Goal: Use online tool/utility: Use online tool/utility

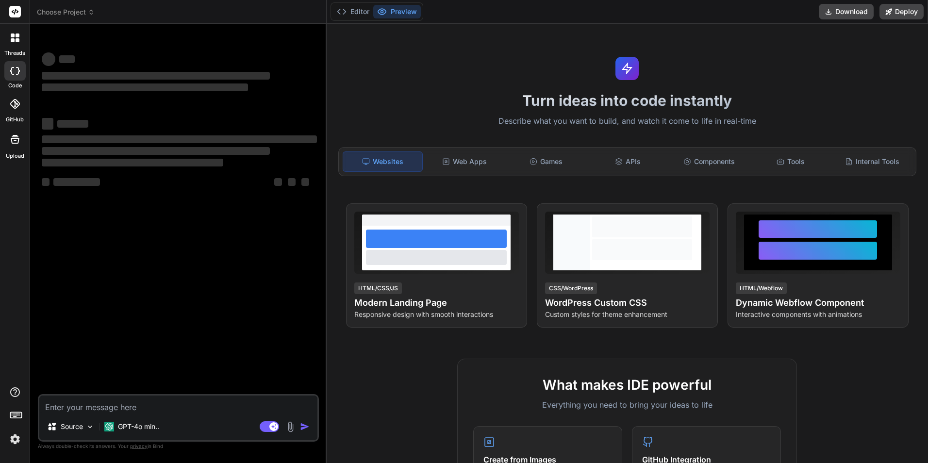
click at [73, 404] on textarea at bounding box center [178, 404] width 278 height 17
type textarea "x"
paste textarea "Working on to Creating a User module to define the schema using nest.js. Workin…"
type textarea "Working on to Creating a User module to define the schema using nest.js. Workin…"
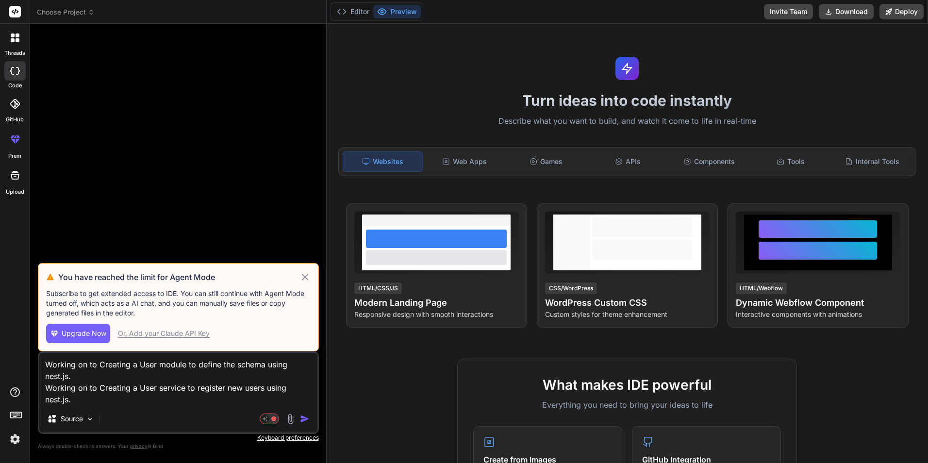
type textarea "x"
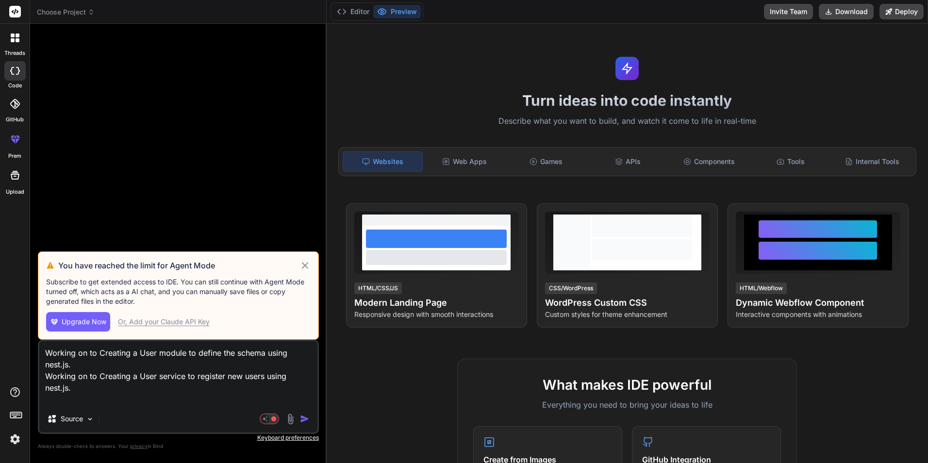
type textarea "Working on to Creating a User module to define the schema using nest.js. Workin…"
type textarea "x"
type textarea "Working on to Creating a User module to define the schema using nest.js. Workin…"
type textarea "x"
type textarea "Working on to Creating a User module to define the schema using nest.js. Workin…"
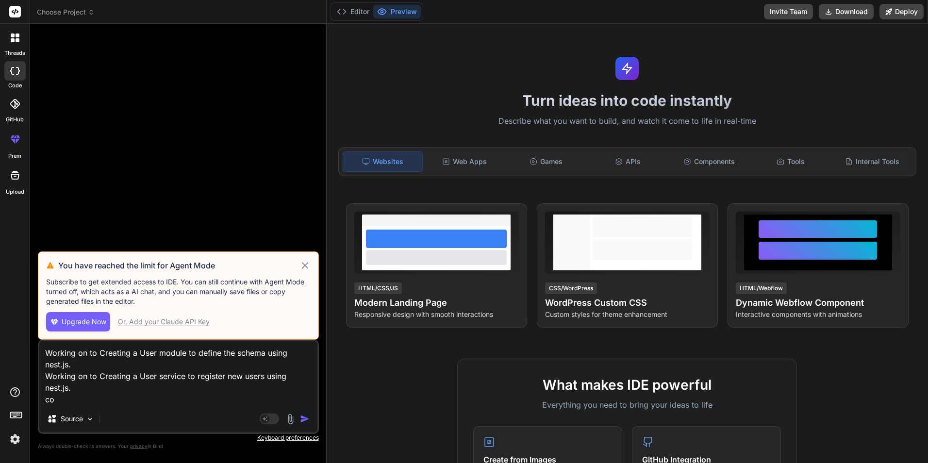
type textarea "x"
type textarea "Working on to Creating a User module to define the schema using nest.js. Workin…"
type textarea "x"
type textarea "Working on to Creating a User module to define the schema using nest.js. Workin…"
type textarea "x"
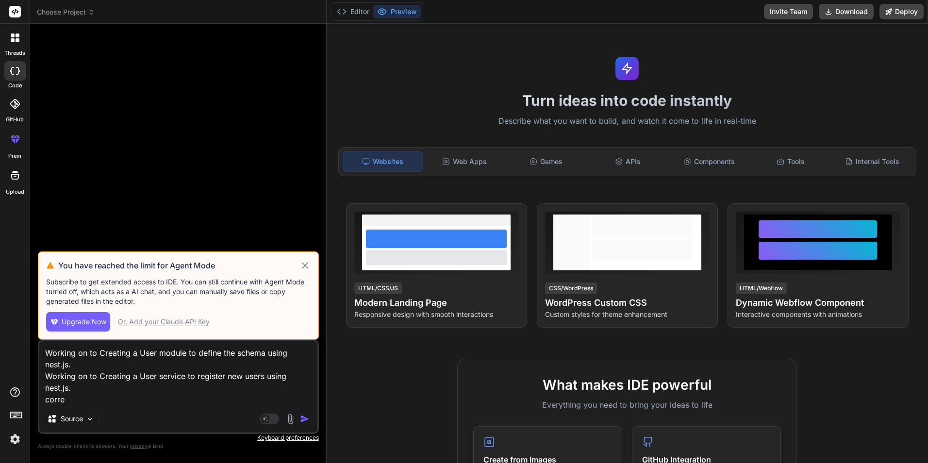
type textarea "Working on to Creating a User module to define the schema using nest.js. Workin…"
type textarea "x"
type textarea "Working on to Creating a User module to define the schema using nest.js. Workin…"
type textarea "x"
type textarea "Working on to Creating a User module to define the schema using nest.js. Workin…"
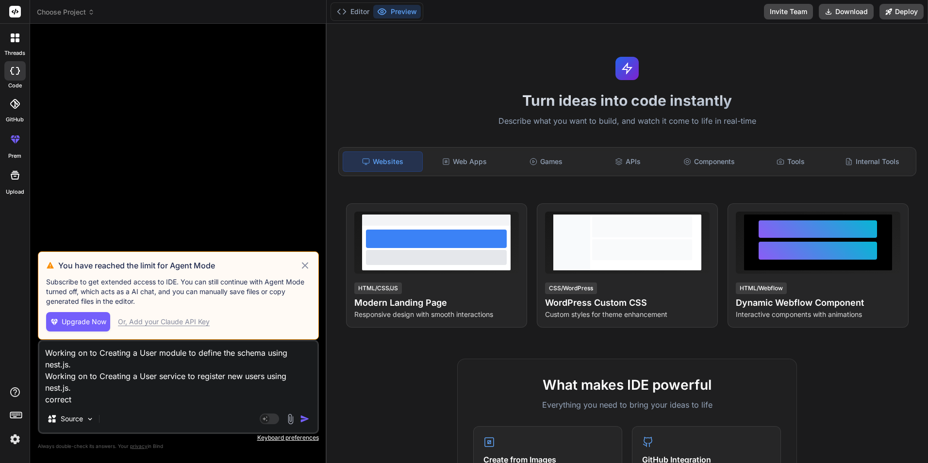
type textarea "x"
type textarea "Working on to Creating a User module to define the schema using nest.js. Workin…"
type textarea "x"
type textarea "Working on to Creating a User module to define the schema using nest.js. Workin…"
type textarea "x"
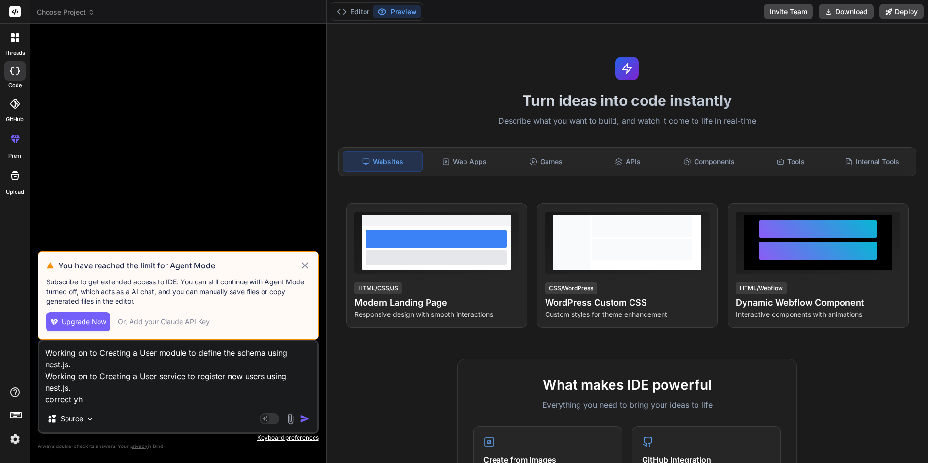
type textarea "Working on to Creating a User module to define the schema using nest.js. Workin…"
type textarea "x"
type textarea "Working on to Creating a User module to define the schema using nest.js. Workin…"
type textarea "x"
type textarea "Working on to Creating a User module to define the schema using nest.js. Workin…"
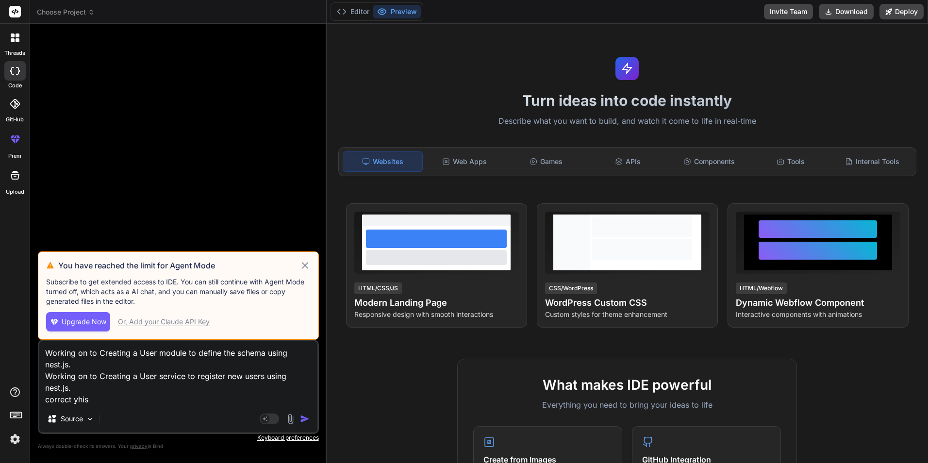
type textarea "x"
type textarea "Working on to Creating a User module to define the schema using nest.js. Workin…"
type textarea "x"
type textarea "Working on to Creating a User module to define the schema using nest.js. Workin…"
type textarea "x"
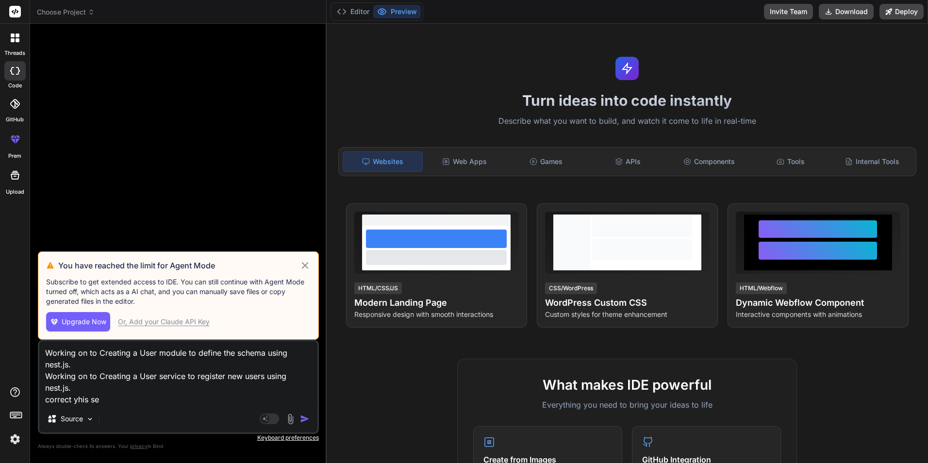
type textarea "Working on to Creating a User module to define the schema using nest.js. Workin…"
type textarea "x"
type textarea "Working on to Creating a User module to define the schema using nest.js. Workin…"
type textarea "x"
type textarea "Working on to Creating a User module to define the schema using nest.js. Workin…"
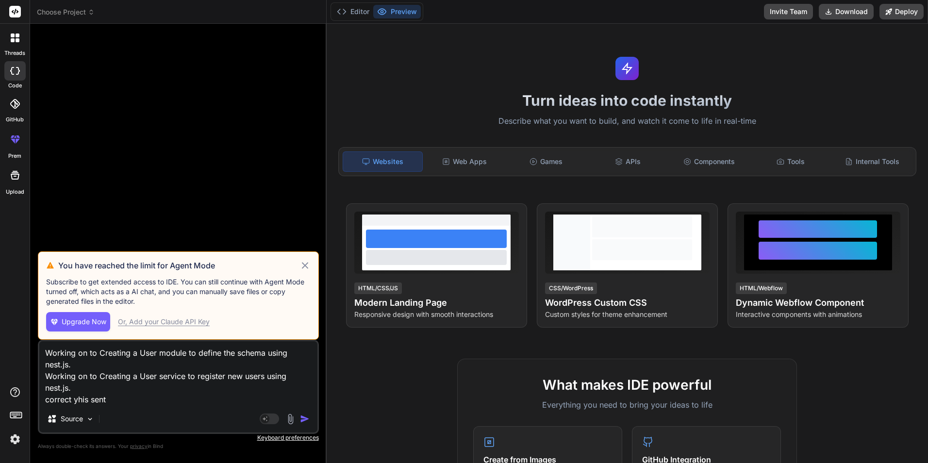
type textarea "x"
type textarea "Working on to Creating a User module to define the schema using nest.js. Workin…"
type textarea "x"
type textarea "Working on to Creating a User module to define the schema using nest.js. Workin…"
type textarea "x"
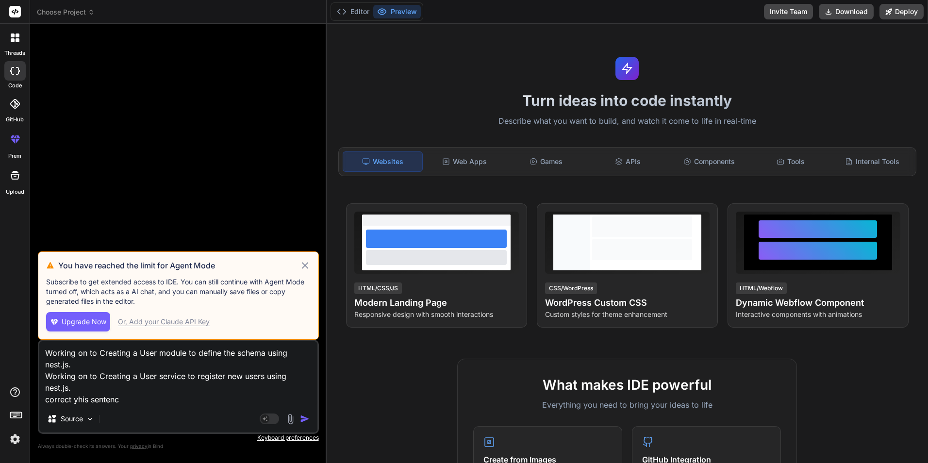
type textarea "Working on to Creating a User module to define the schema using nest.js. Workin…"
type textarea "x"
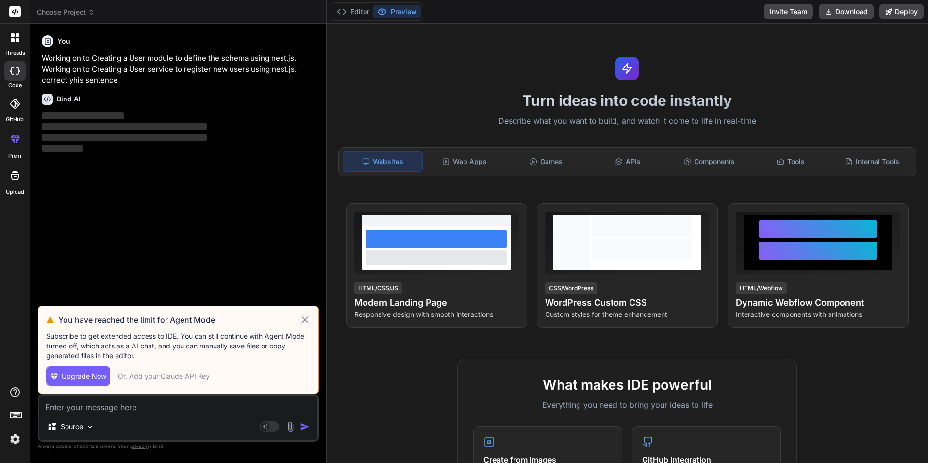
click at [306, 322] on icon at bounding box center [305, 320] width 11 height 12
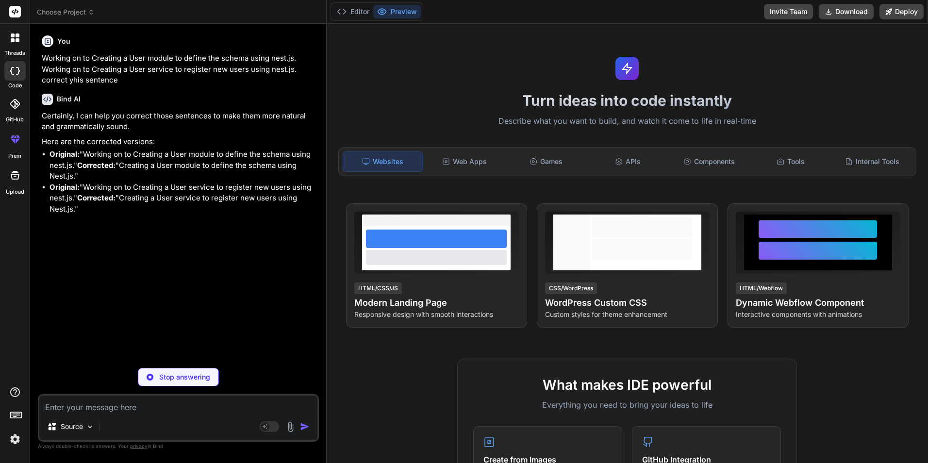
type textarea "x"
drag, startPoint x: 84, startPoint y: 151, endPoint x: 94, endPoint y: 158, distance: 11.6
click at [94, 158] on p "Original: "Working on to Creating a User module to define the schema using nest…" at bounding box center [184, 165] width 268 height 33
drag, startPoint x: 94, startPoint y: 158, endPoint x: 121, endPoint y: 166, distance: 27.8
click at [121, 166] on p "Original: "Working on to Creating a User module to define the schema using nest…" at bounding box center [184, 165] width 268 height 33
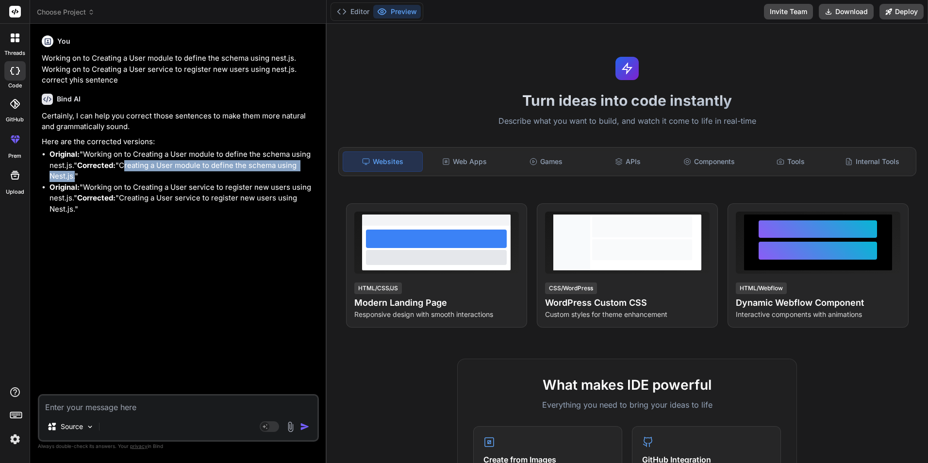
drag, startPoint x: 93, startPoint y: 175, endPoint x: 296, endPoint y: 174, distance: 202.9
click at [296, 174] on p "Original: "Working on to Creating a User module to define the schema using nest…" at bounding box center [184, 165] width 268 height 33
copy p "Creating a User module to define the schema using Nest.js"
